Goal: Transaction & Acquisition: Purchase product/service

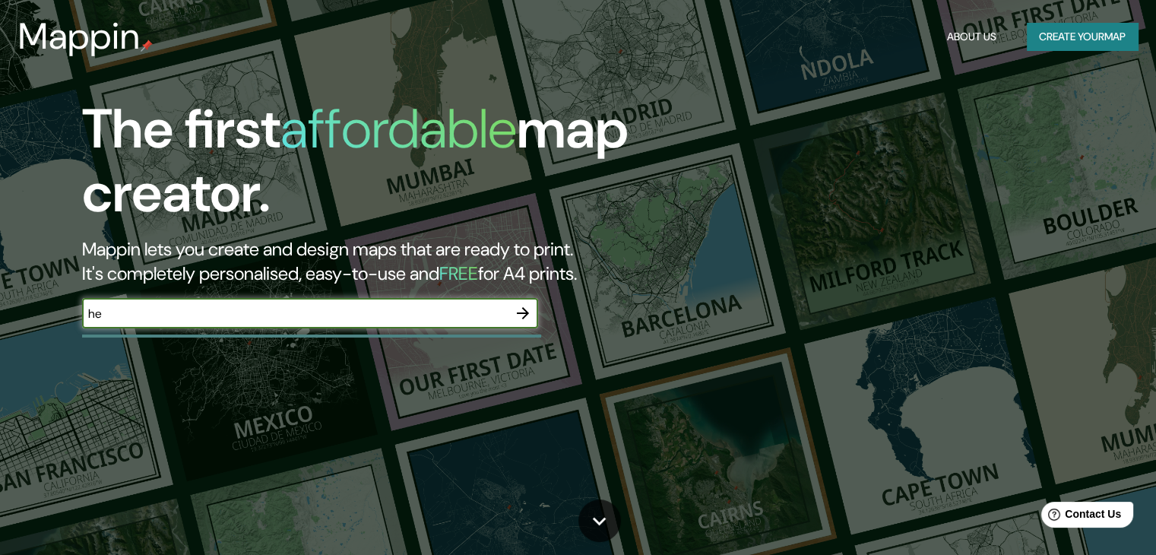
type input "h"
type input "y"
type input "[GEOGRAPHIC_DATA]"
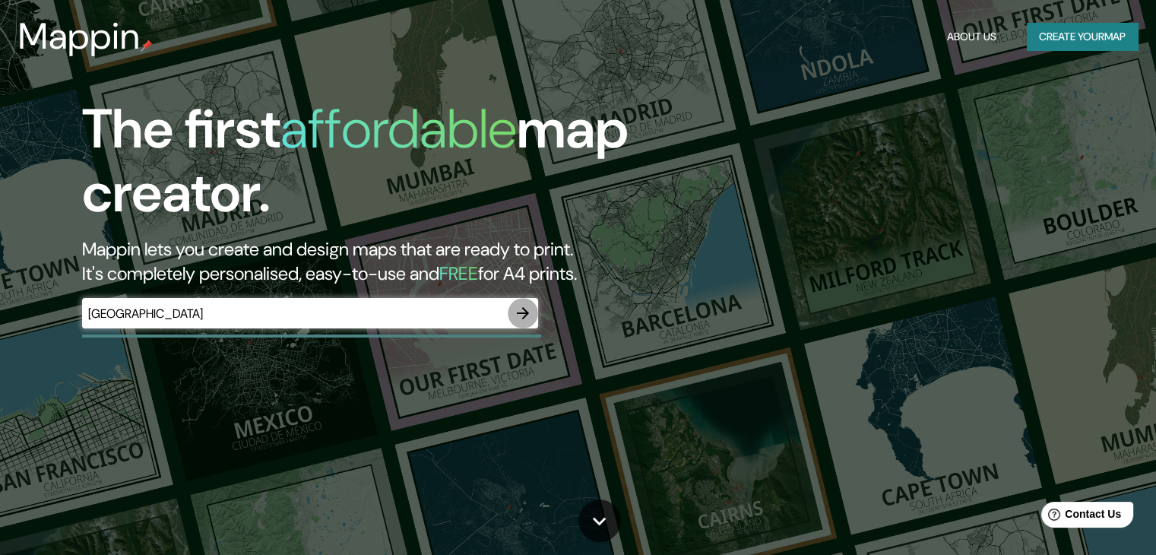
click at [522, 309] on icon "button" at bounding box center [523, 313] width 18 height 18
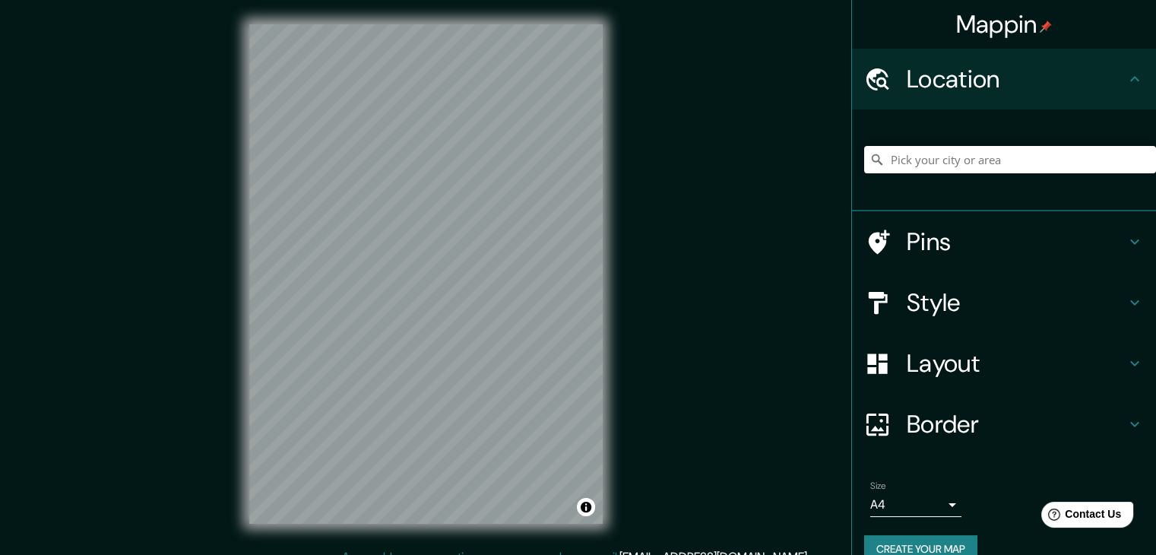
click at [867, 360] on icon at bounding box center [877, 364] width 20 height 20
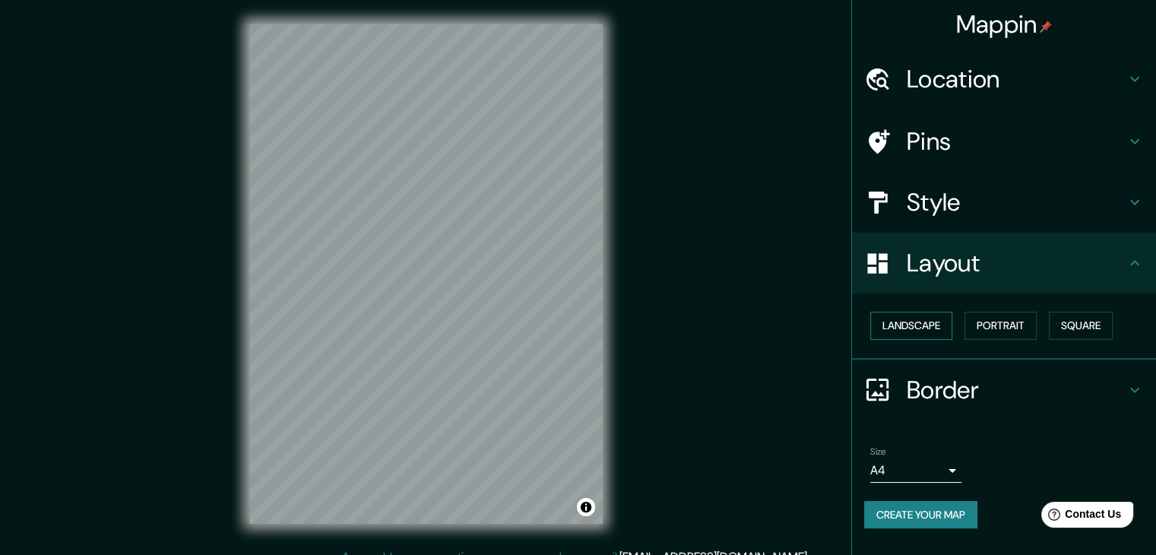
click at [934, 322] on button "Landscape" at bounding box center [912, 326] width 82 height 28
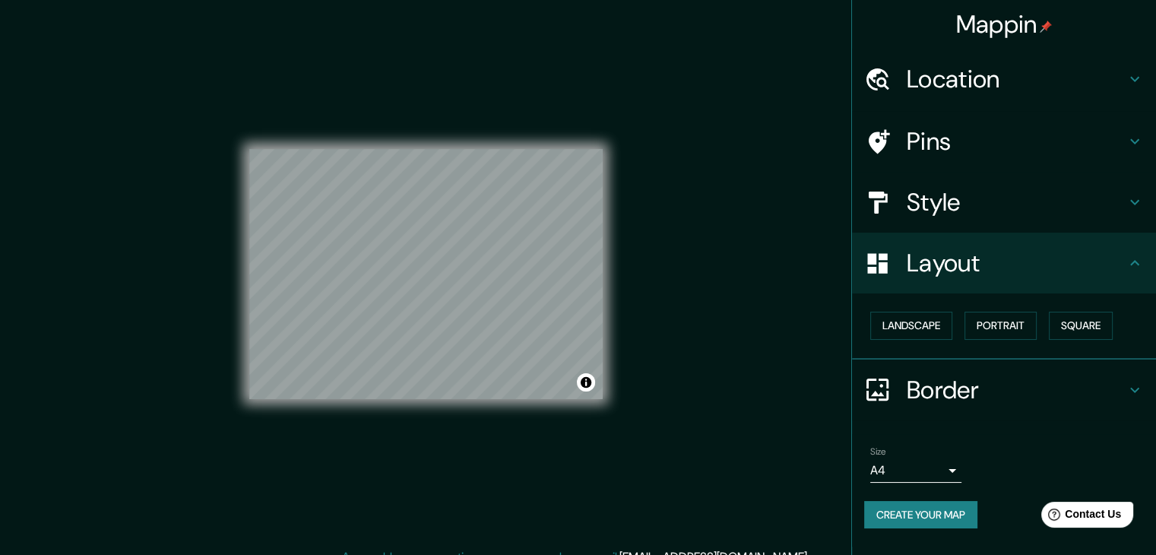
click at [900, 202] on div at bounding box center [885, 202] width 43 height 27
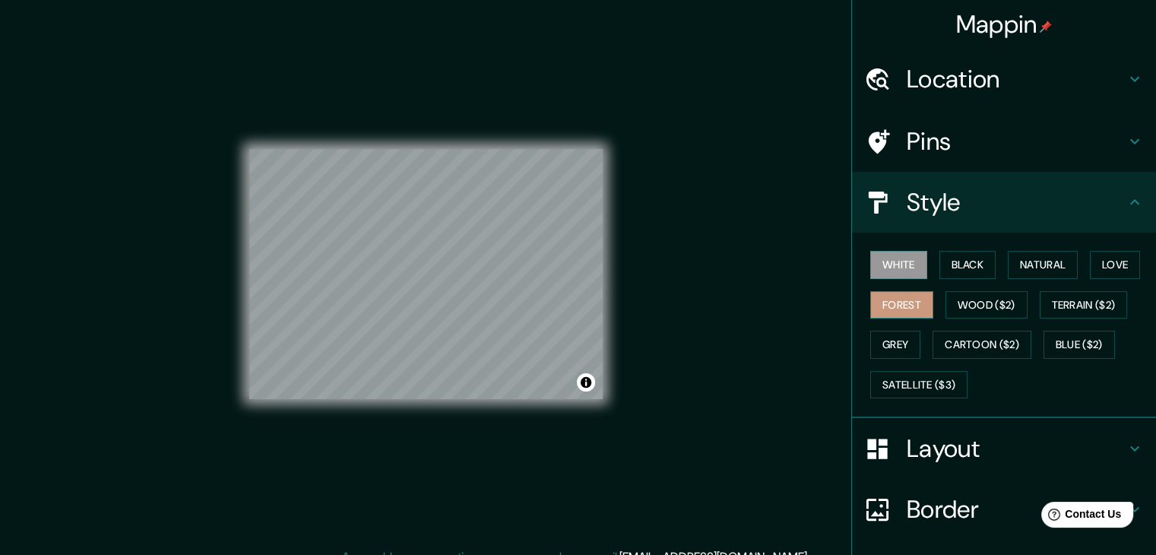
click at [908, 296] on button "Forest" at bounding box center [902, 305] width 63 height 28
click at [1018, 261] on button "Natural" at bounding box center [1043, 265] width 70 height 28
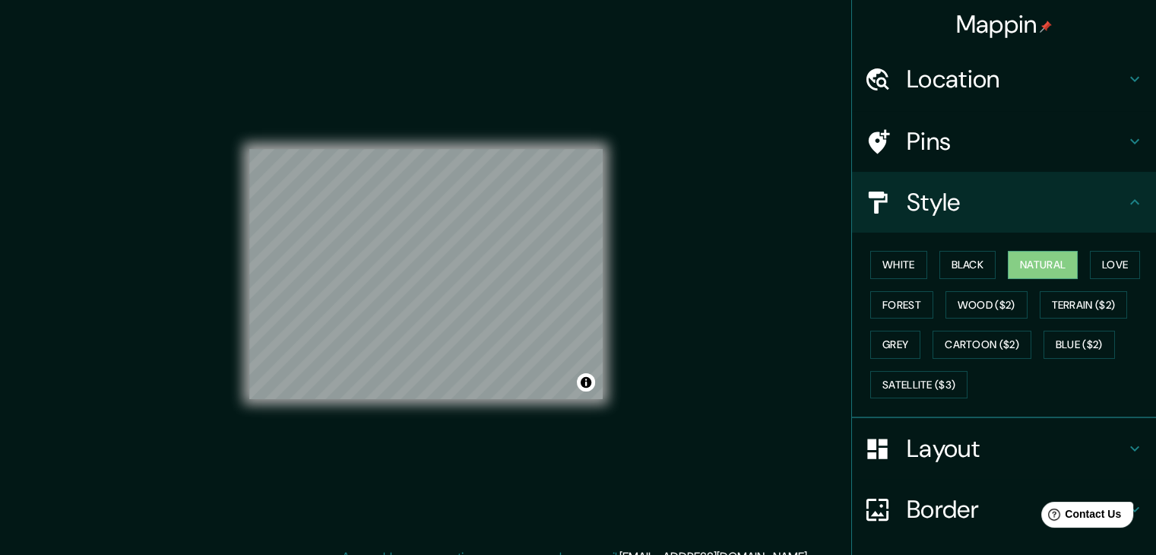
click at [921, 66] on h4 "Location" at bounding box center [1016, 79] width 219 height 30
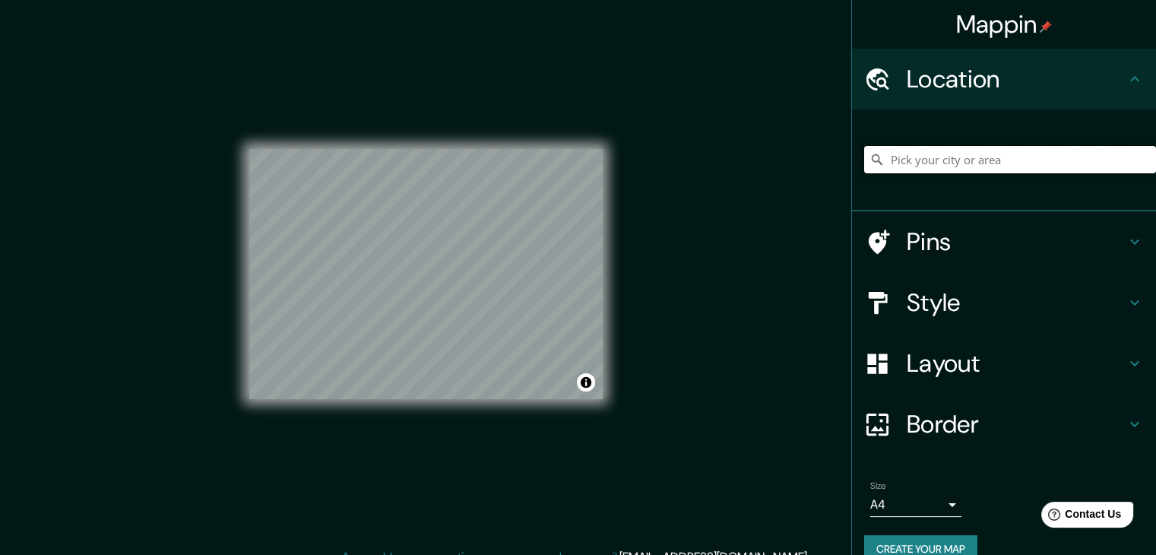
click at [911, 153] on input "Pick your city or area" at bounding box center [1010, 159] width 292 height 27
type input "[GEOGRAPHIC_DATA], [US_STATE], [GEOGRAPHIC_DATA]"
click at [1138, 162] on icon "Clear" at bounding box center [1144, 160] width 12 height 12
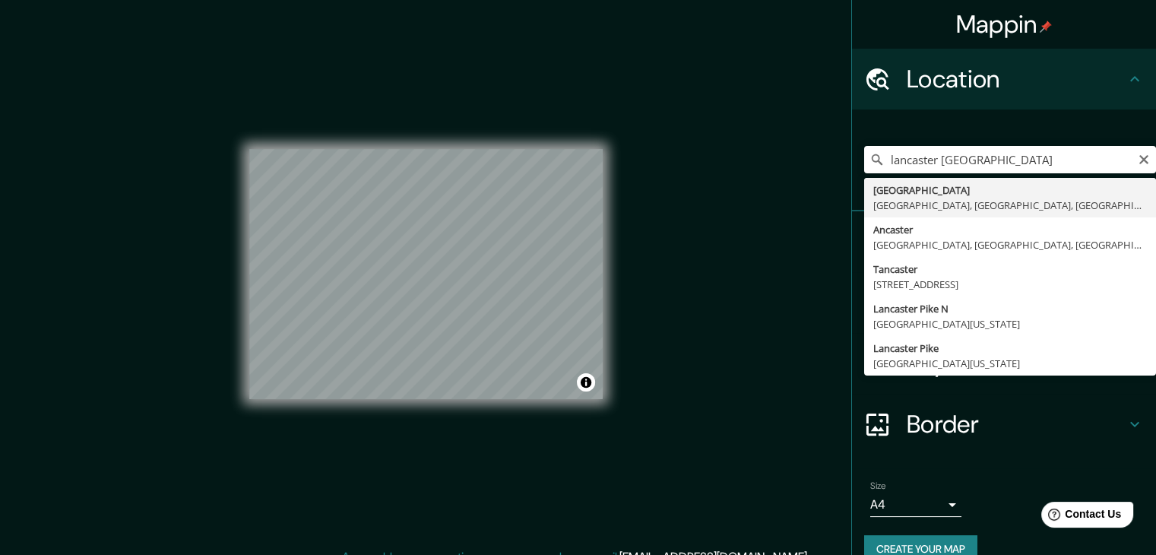
type input "[GEOGRAPHIC_DATA], [GEOGRAPHIC_DATA], [GEOGRAPHIC_DATA], [GEOGRAPHIC_DATA]"
